Goal: Transaction & Acquisition: Purchase product/service

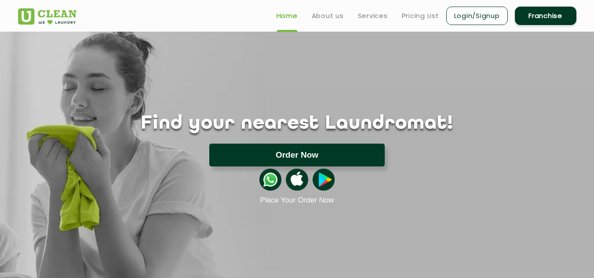
click at [281, 158] on button "Order Now" at bounding box center [296, 155] width 175 height 23
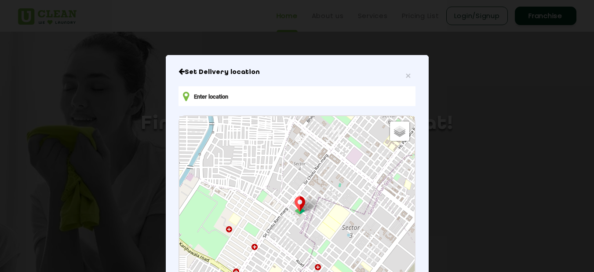
click at [203, 101] on input "text" at bounding box center [296, 96] width 236 height 20
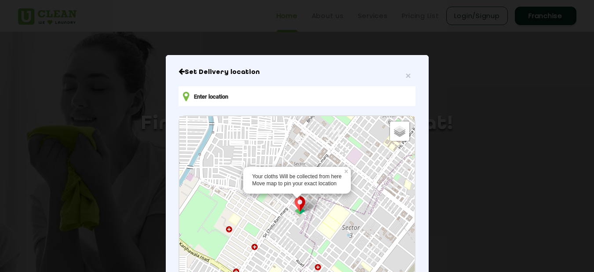
click at [298, 205] on div "Your cloths Will be collected from here Move map to pin your exact location × D…" at bounding box center [296, 214] width 235 height 196
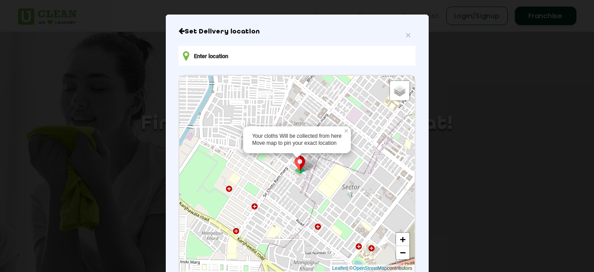
click at [297, 174] on img at bounding box center [299, 165] width 17 height 18
click at [297, 169] on img at bounding box center [299, 165] width 17 height 18
click at [397, 239] on link "+" at bounding box center [402, 238] width 13 height 13
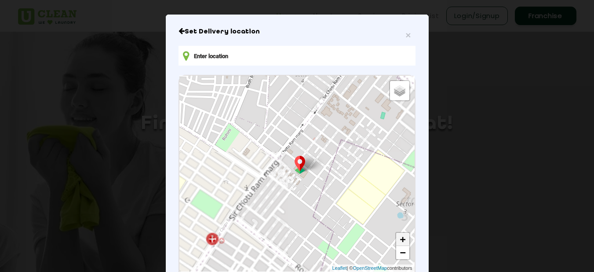
click at [397, 239] on link "+" at bounding box center [402, 238] width 13 height 13
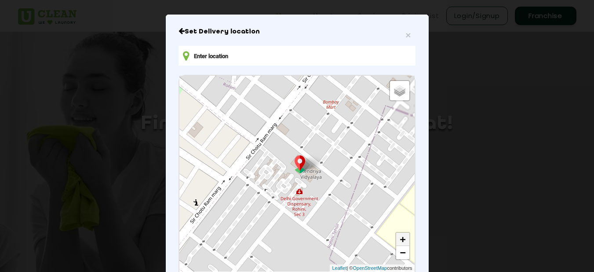
click at [397, 239] on link "+" at bounding box center [402, 238] width 13 height 13
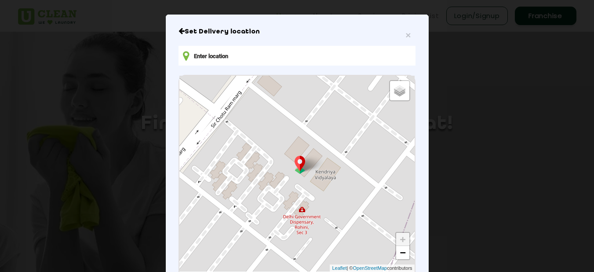
click at [396, 239] on link "+" at bounding box center [402, 238] width 13 height 13
click at [197, 56] on input "text" at bounding box center [296, 56] width 236 height 20
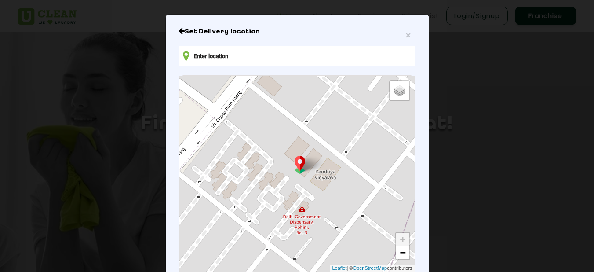
click at [183, 59] on icon at bounding box center [186, 56] width 6 height 11
click at [183, 58] on icon at bounding box center [186, 56] width 6 height 11
click at [385, 100] on span "Satellite" at bounding box center [395, 99] width 20 height 6
click at [382, 100] on input "Satellite" at bounding box center [382, 98] width 6 height 6
radio input "true"
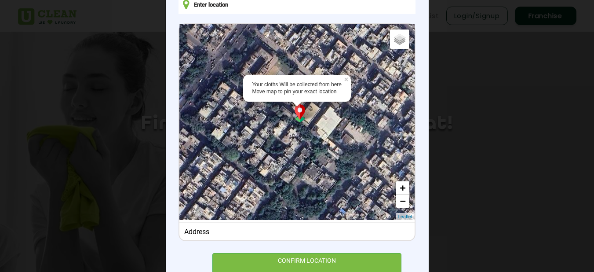
scroll to position [76, 0]
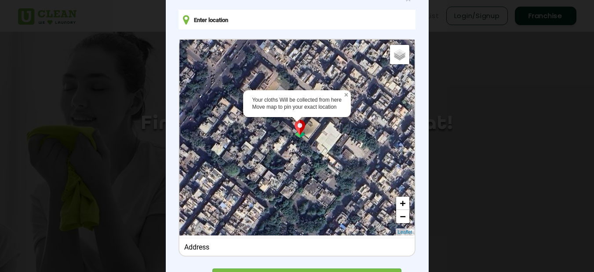
click at [344, 96] on link "×" at bounding box center [347, 93] width 8 height 6
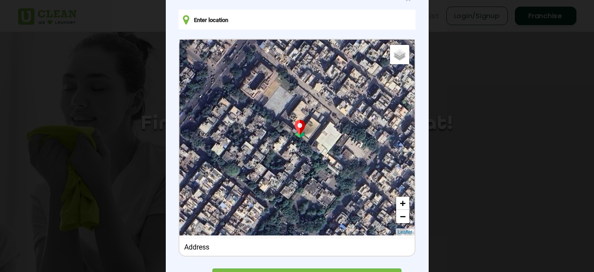
click at [295, 105] on div "Default Satellite + − Leaflet" at bounding box center [296, 138] width 235 height 196
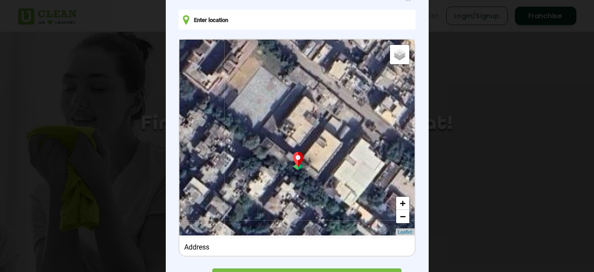
click at [295, 105] on div "Default Satellite + − Leaflet" at bounding box center [296, 138] width 235 height 196
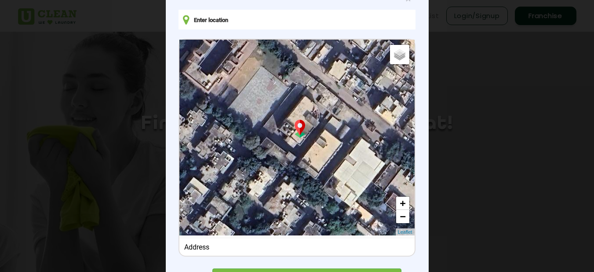
click at [295, 105] on div "Default Satellite + − Leaflet" at bounding box center [296, 138] width 235 height 196
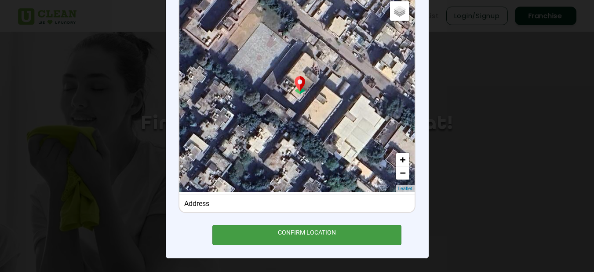
click at [298, 234] on div "CONFIRM LOCATION" at bounding box center [306, 235] width 189 height 20
click at [299, 226] on div "CONFIRM LOCATION" at bounding box center [306, 235] width 189 height 20
click at [301, 232] on div "CONFIRM LOCATION" at bounding box center [306, 235] width 189 height 20
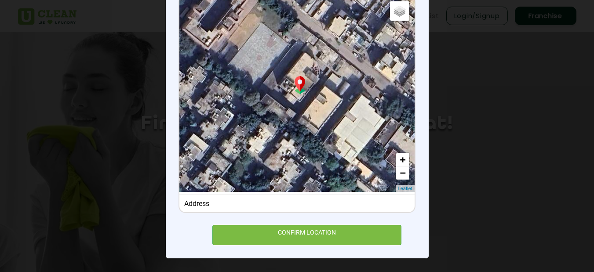
click at [197, 204] on div "Address" at bounding box center [296, 203] width 225 height 8
click at [191, 202] on div "Address" at bounding box center [296, 203] width 225 height 8
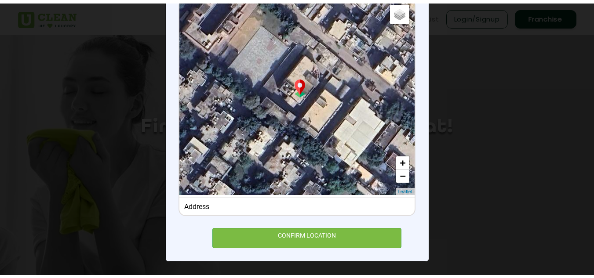
scroll to position [0, 0]
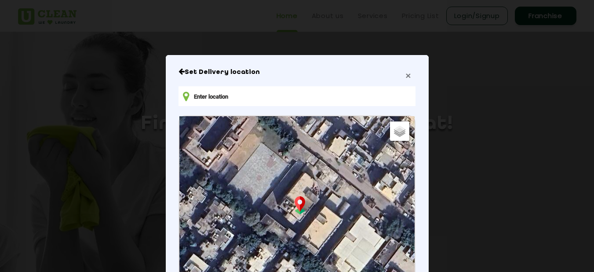
click at [405, 76] on span "×" at bounding box center [407, 75] width 5 height 10
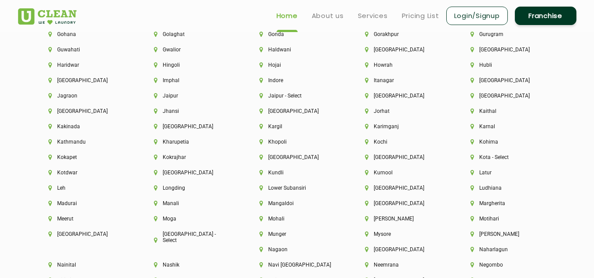
scroll to position [2066, 0]
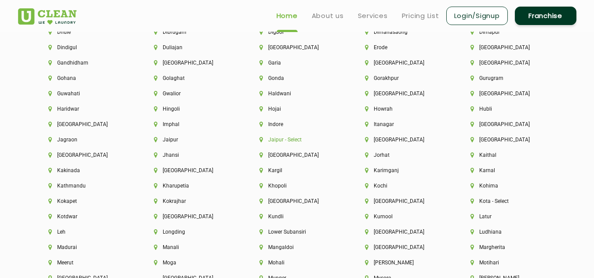
click at [272, 137] on li "Jaipur - Select" at bounding box center [297, 140] width 76 height 6
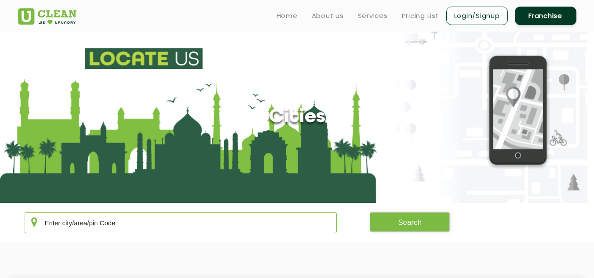
click at [90, 219] on input "text" at bounding box center [181, 222] width 312 height 21
type input "302022"
click at [411, 224] on button "Search" at bounding box center [410, 222] width 80 height 20
click at [164, 59] on section "Cities" at bounding box center [297, 117] width 594 height 171
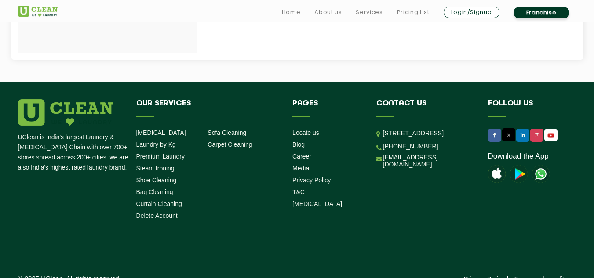
scroll to position [523, 0]
